Goal: Find specific page/section: Find specific page/section

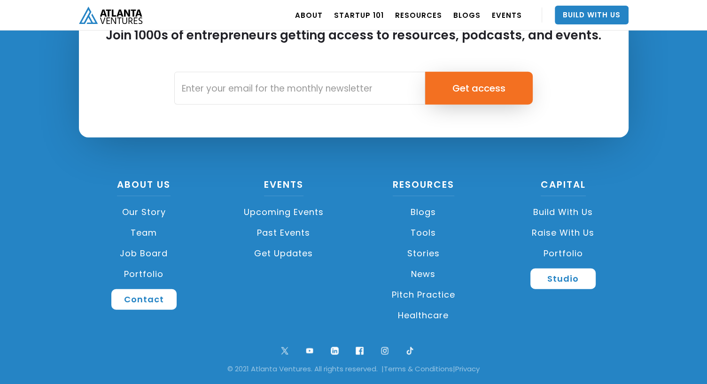
scroll to position [2244, 0]
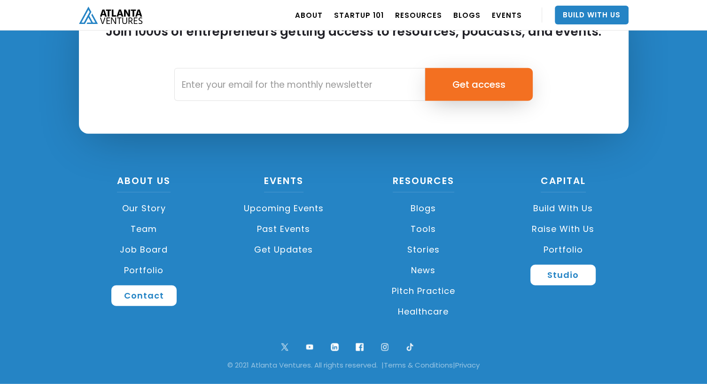
click at [158, 249] on link "Job Board" at bounding box center [144, 250] width 131 height 21
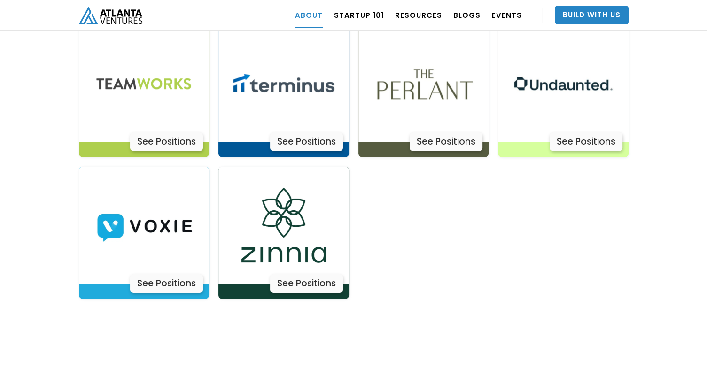
scroll to position [3084, 0]
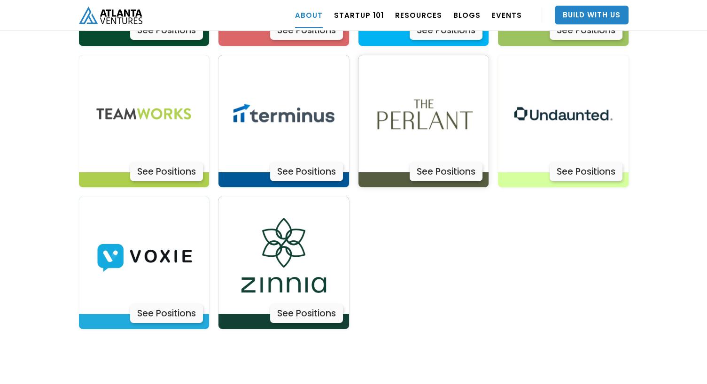
click at [437, 163] on div "See Positions" at bounding box center [446, 172] width 73 height 19
click at [575, 163] on div "See Positions" at bounding box center [586, 172] width 73 height 19
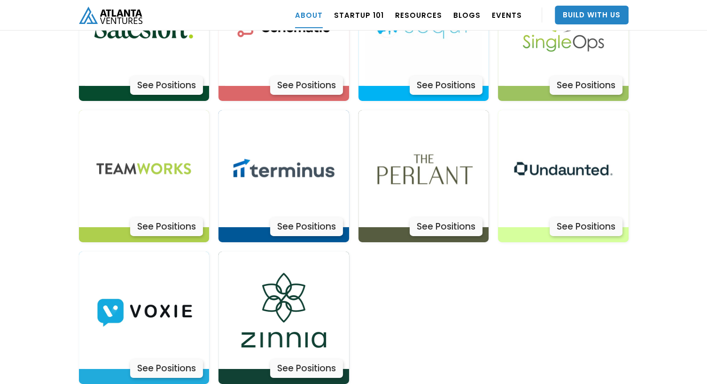
scroll to position [3031, 0]
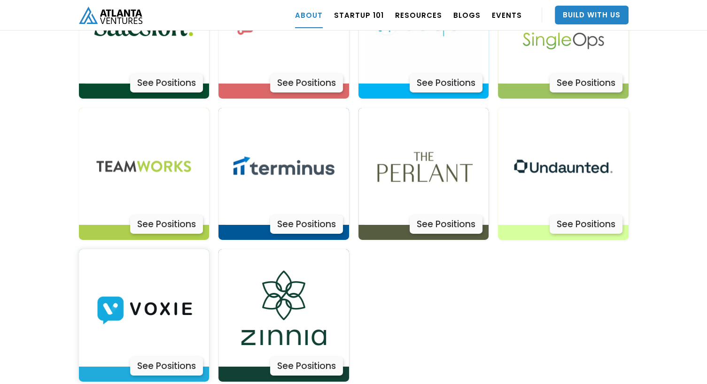
click at [160, 357] on div "See Positions" at bounding box center [166, 366] width 73 height 19
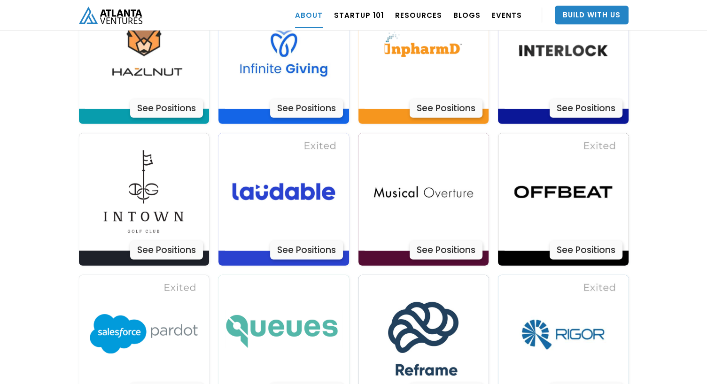
scroll to position [2580, 0]
click at [584, 241] on div "See Positions" at bounding box center [586, 250] width 73 height 19
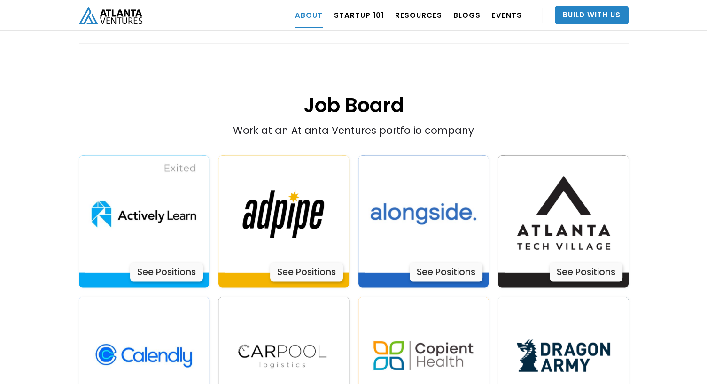
scroll to position [1851, 0]
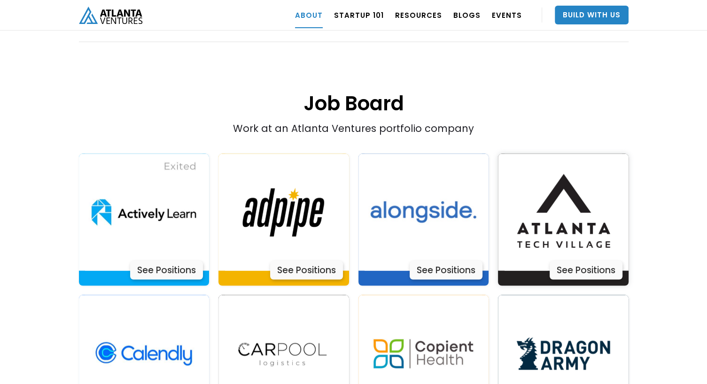
click at [580, 261] on div "See Positions" at bounding box center [586, 270] width 73 height 19
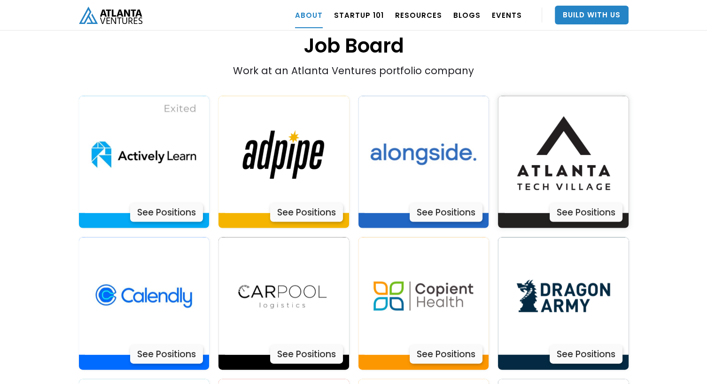
scroll to position [1911, 0]
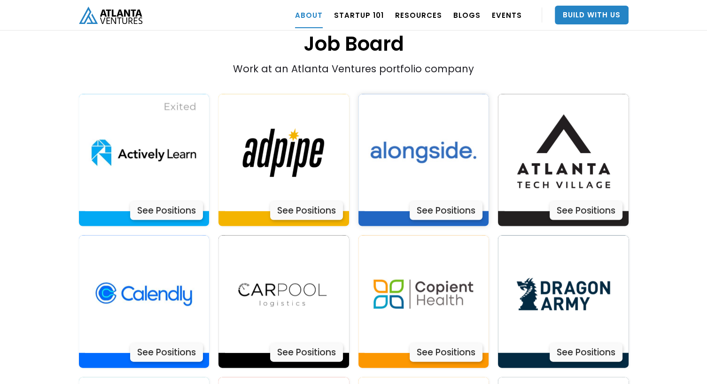
click at [447, 202] on div "See Positions" at bounding box center [446, 211] width 73 height 19
click at [312, 202] on div "See Positions" at bounding box center [306, 211] width 73 height 19
